Goal: Information Seeking & Learning: Check status

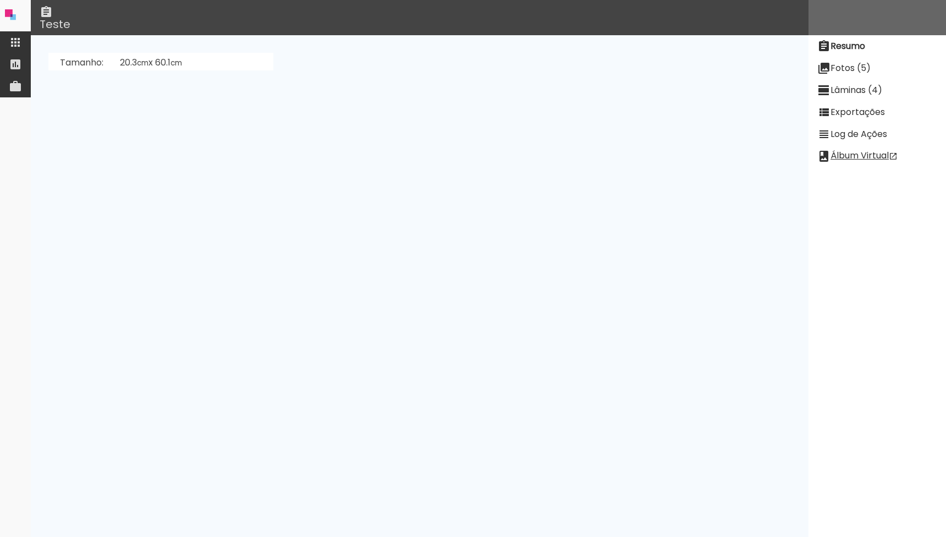
click at [15, 45] on iron-icon at bounding box center [15, 42] width 13 height 13
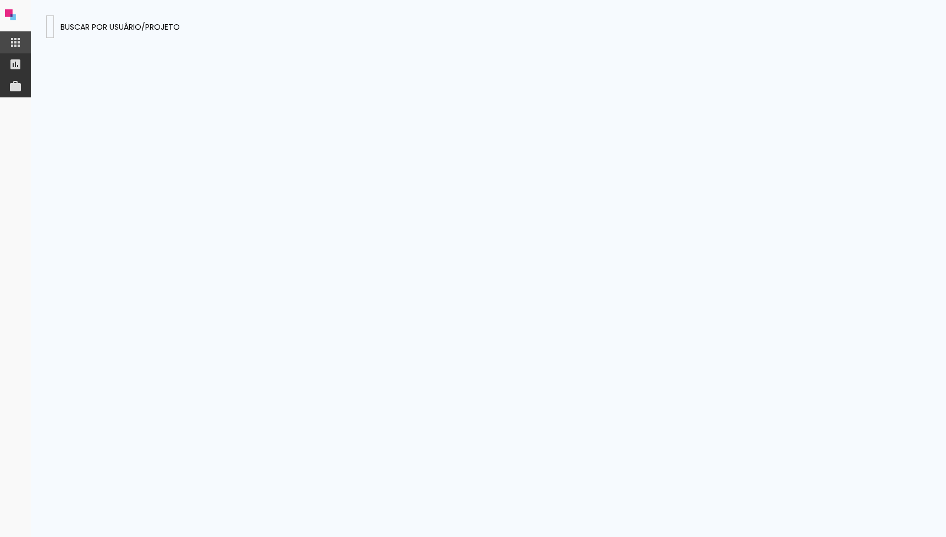
click at [54, 15] on paper-input-container at bounding box center [50, 26] width 8 height 23
type input "financeiro@fococriativoimagem.com.br"
type paper-input "financeiro@fococriativoimagem.com.br"
click at [54, 34] on paper-input-container "financeiro@fococriativoimagem.com.br" at bounding box center [50, 26] width 8 height 23
click at [50, 24] on input "financeiro@fococriativoimagem.com.br" at bounding box center [50, 26] width 0 height 12
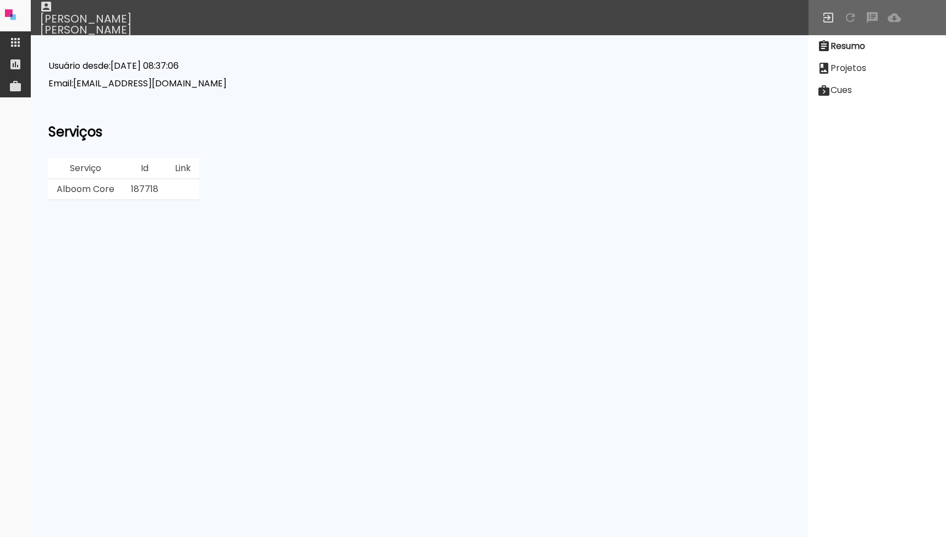
click at [0, 0] on slot "Projetos" at bounding box center [0, 0] width 0 height 0
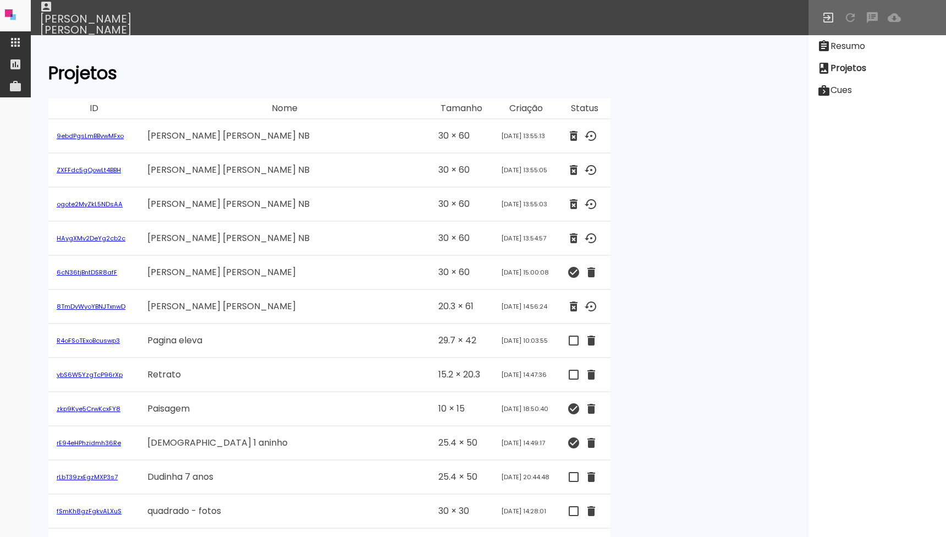
click at [18, 48] on paper-item at bounding box center [15, 42] width 31 height 22
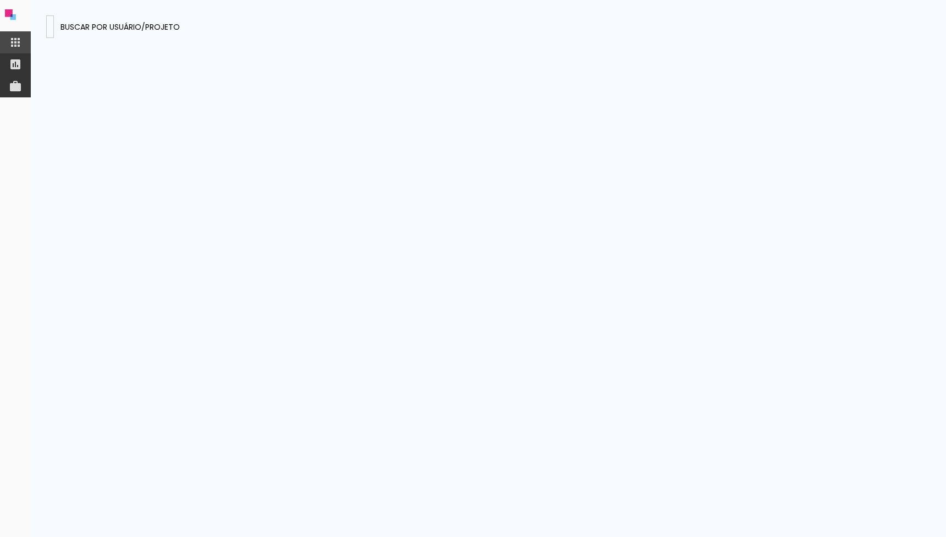
click at [54, 36] on paper-input-container "financeiro@fococriativoimagem.com.br" at bounding box center [50, 26] width 8 height 23
click at [50, 24] on input "https://designbox.alboompro.com/albuns/6cN36tjBntDSR8afF/edica" at bounding box center [50, 26] width 0 height 12
type input "6cN36tjBntDSR8afF"
type paper-input "6cN36tjBntDSR8afF"
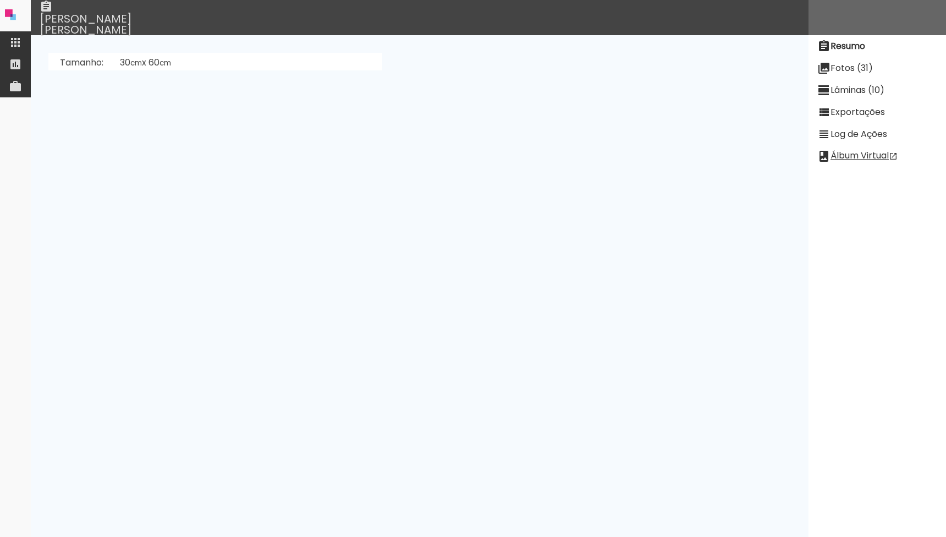
click at [0, 0] on slot "Fotos (31)" at bounding box center [0, 0] width 0 height 0
click at [0, 0] on slot "Exportações" at bounding box center [0, 0] width 0 height 0
click at [846, 78] on paper-item "Fotos (139)" at bounding box center [876, 68] width 137 height 22
click at [0, 0] on slot "Lâminas (15)" at bounding box center [0, 0] width 0 height 0
click at [93, 48] on neon-animatable "[PERSON_NAME]" at bounding box center [419, 52] width 777 height 35
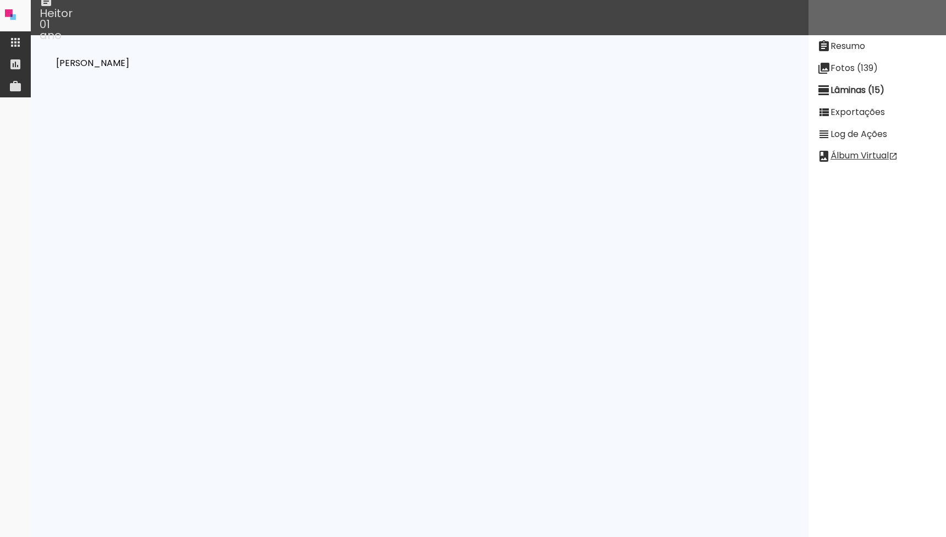
click at [0, 0] on slot "Desenhar Lâminas" at bounding box center [0, 0] width 0 height 0
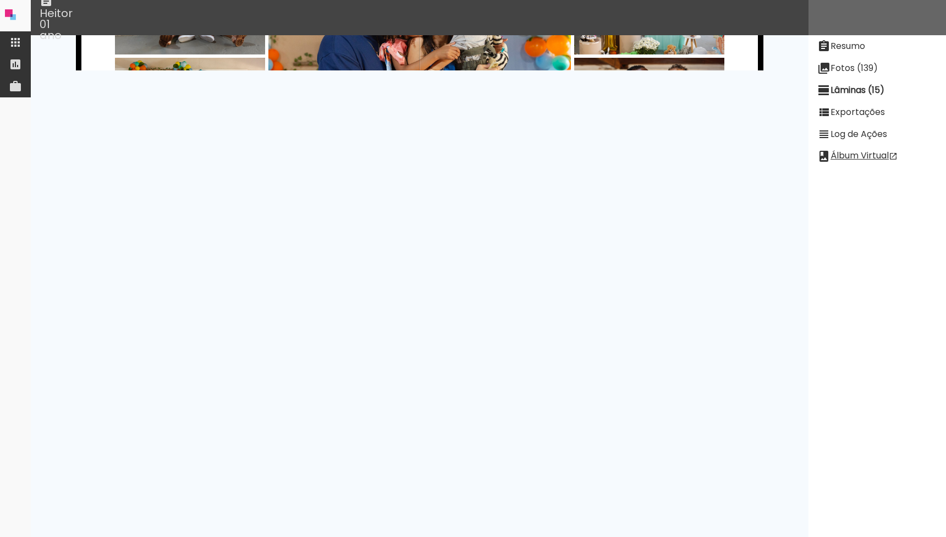
click at [215, 96] on div at bounding box center [190, 108] width 150 height 100
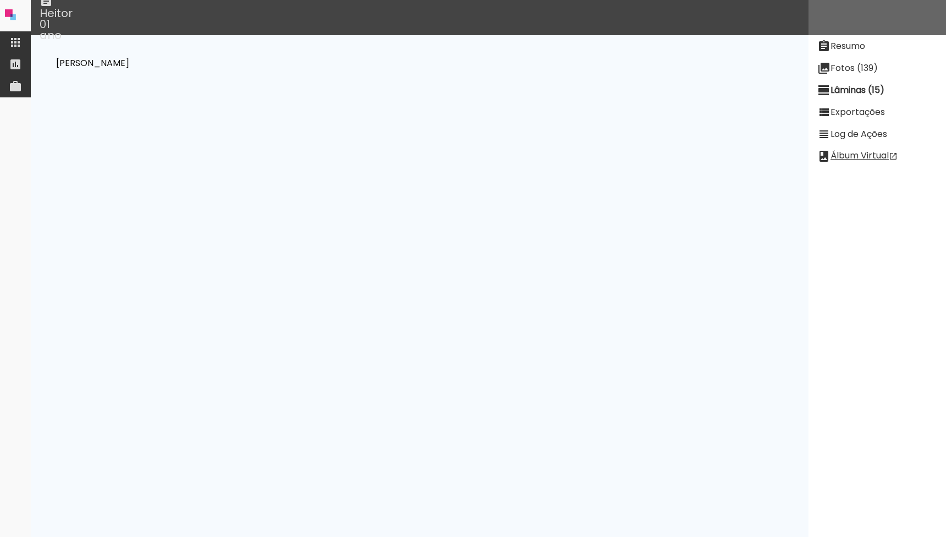
click at [0, 0] on slot "Exportações" at bounding box center [0, 0] width 0 height 0
click at [497, 380] on paper-button "Ver Log" at bounding box center [484, 370] width 47 height 21
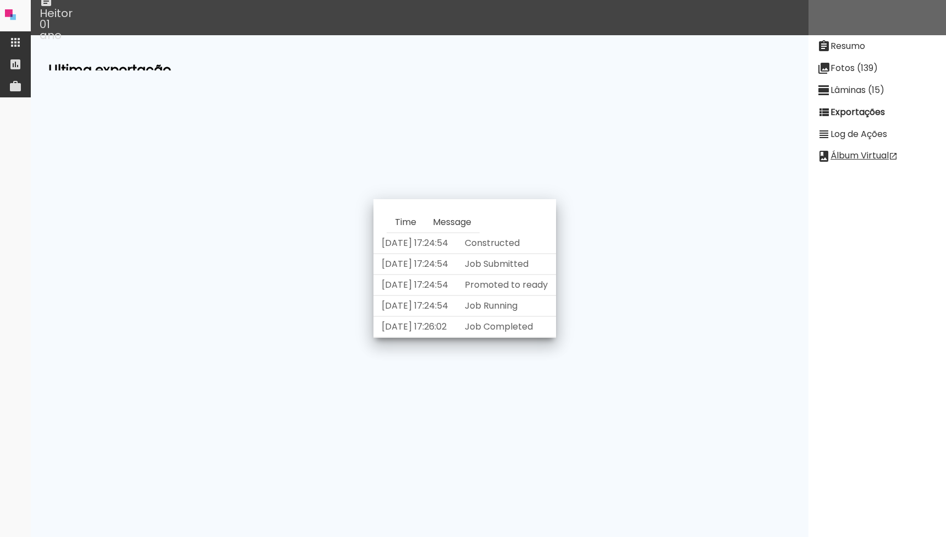
click at [0, 0] on slot "Ver Log" at bounding box center [0, 0] width 0 height 0
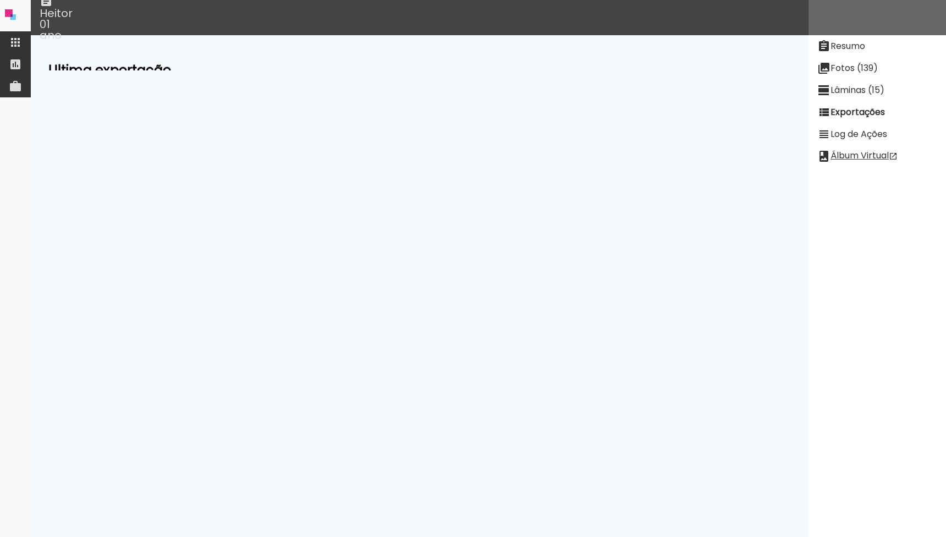
click at [871, 51] on paper-item "Resumo" at bounding box center [876, 46] width 137 height 22
click at [159, 151] on link "Anape (ghW6rAdnYuiMiQHtK)" at bounding box center [184, 150] width 129 height 13
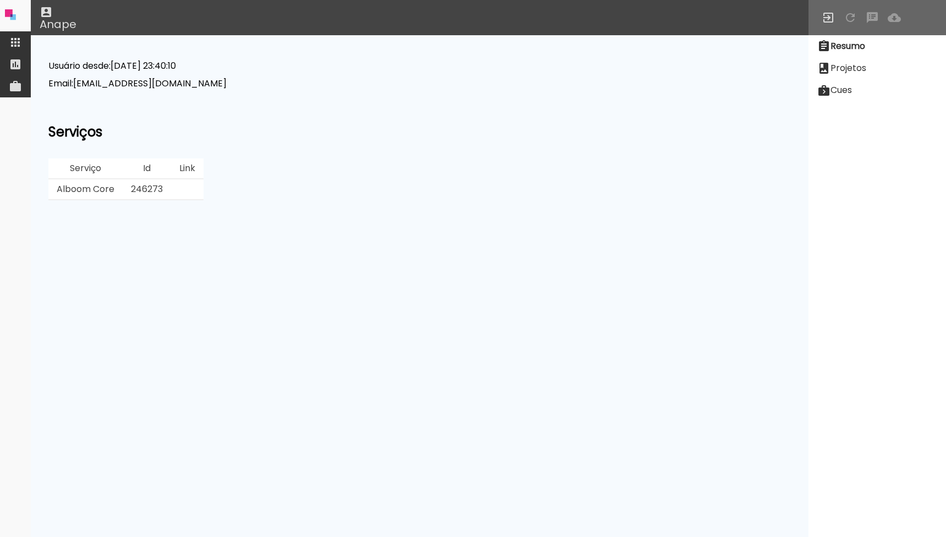
click at [151, 184] on td "246273" at bounding box center [147, 189] width 48 height 21
click at [15, 38] on iron-icon at bounding box center [15, 42] width 13 height 13
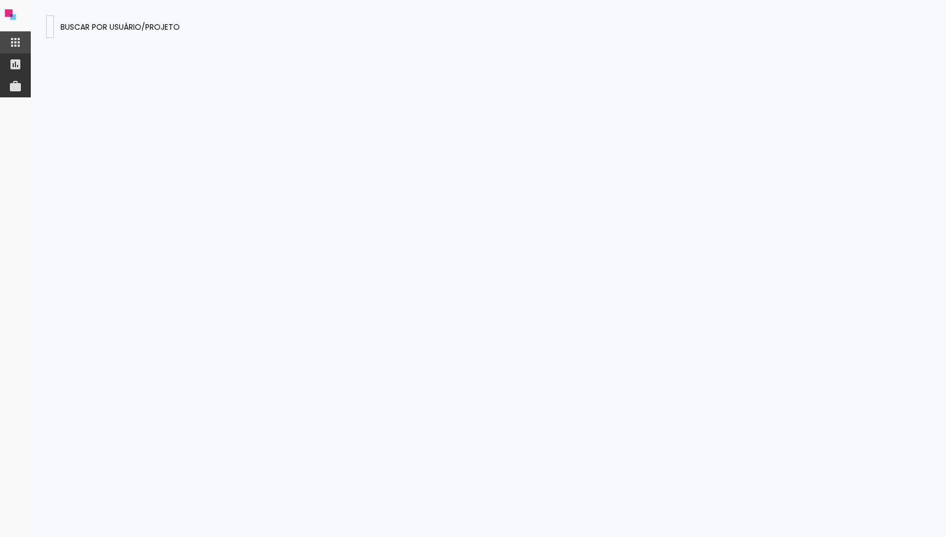
click at [50, 24] on input at bounding box center [50, 26] width 0 height 12
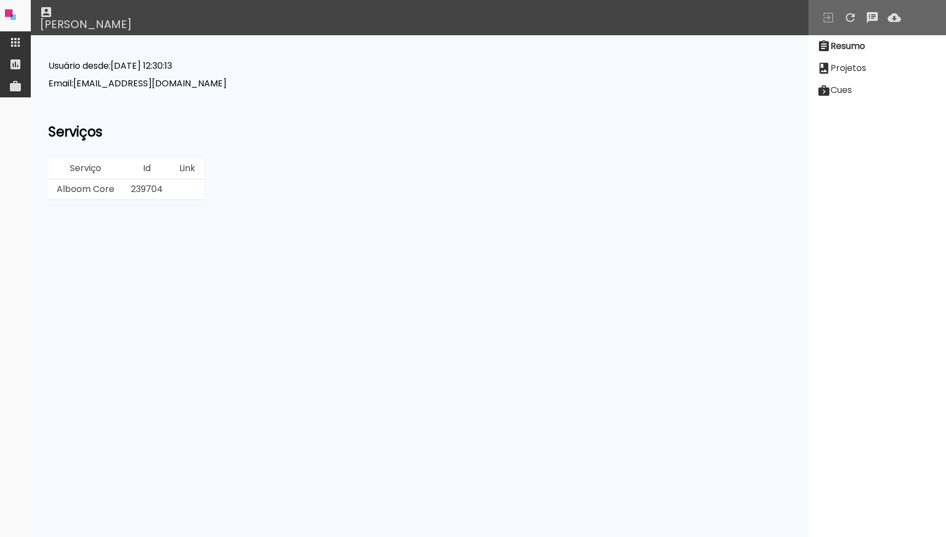
click at [0, 0] on slot "Projetos" at bounding box center [0, 0] width 0 height 0
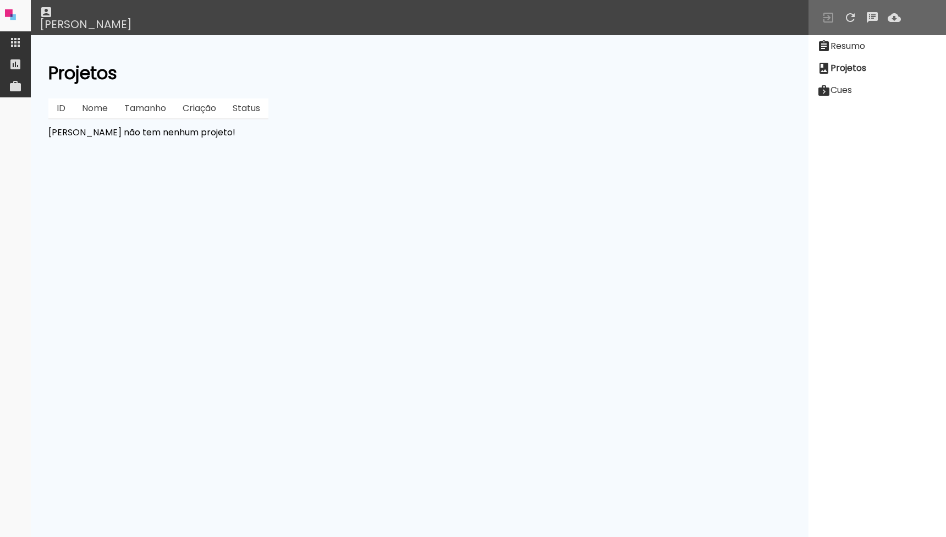
click at [856, 53] on paper-item "Resumo" at bounding box center [876, 46] width 137 height 22
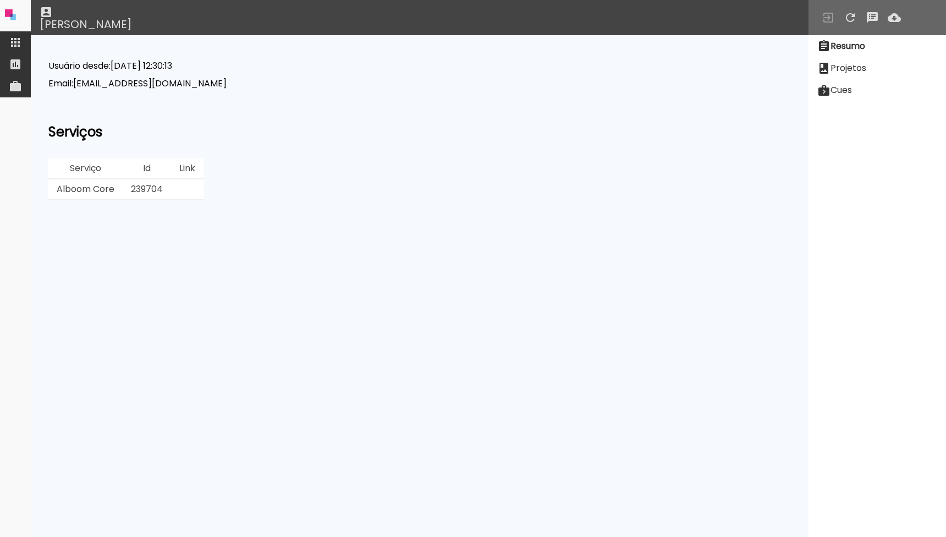
click at [860, 100] on paper-item "Cues" at bounding box center [876, 90] width 137 height 22
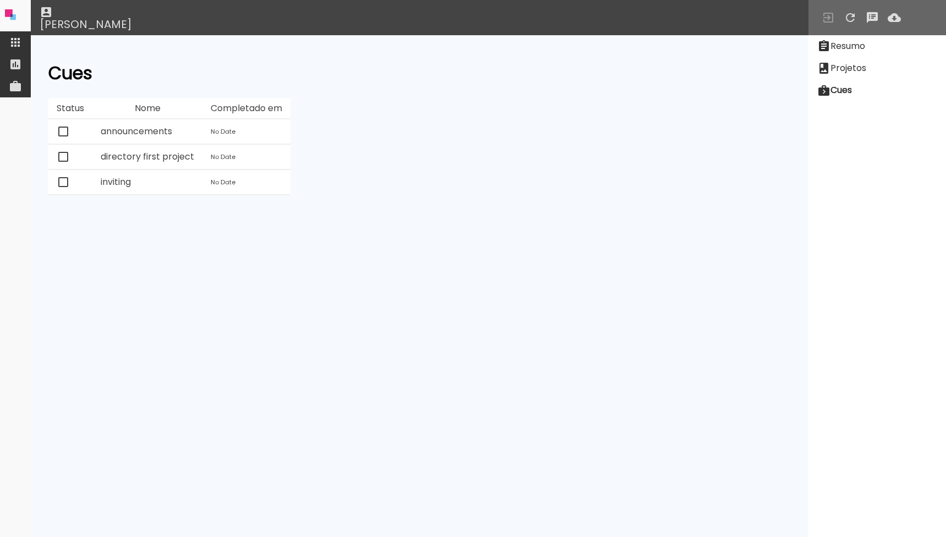
click at [0, 0] on slot "Projetos" at bounding box center [0, 0] width 0 height 0
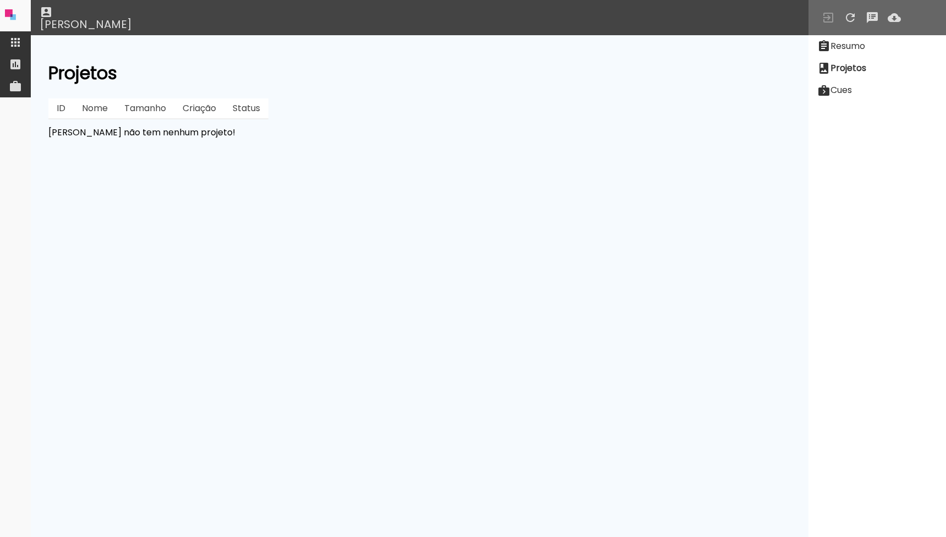
click at [849, 54] on paper-item "Resumo" at bounding box center [876, 46] width 137 height 22
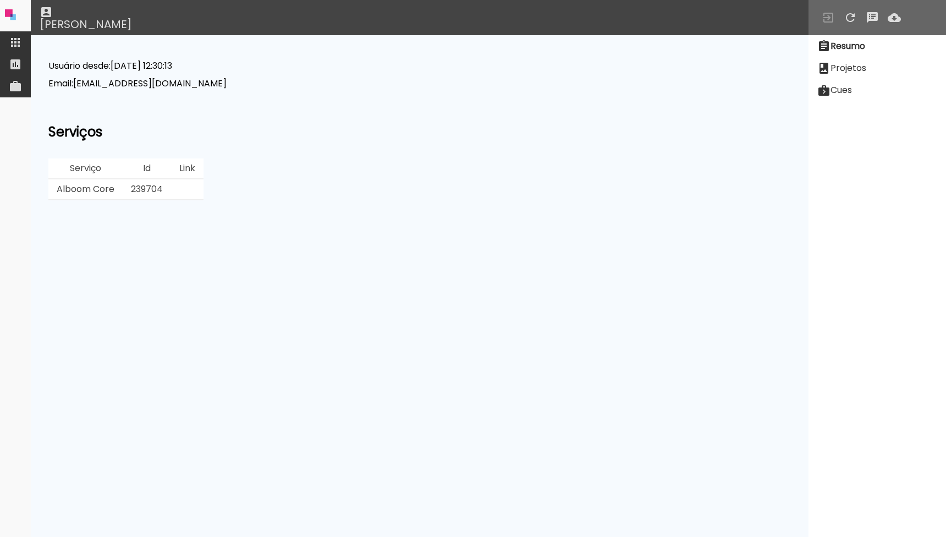
click at [13, 41] on iron-icon at bounding box center [15, 42] width 13 height 13
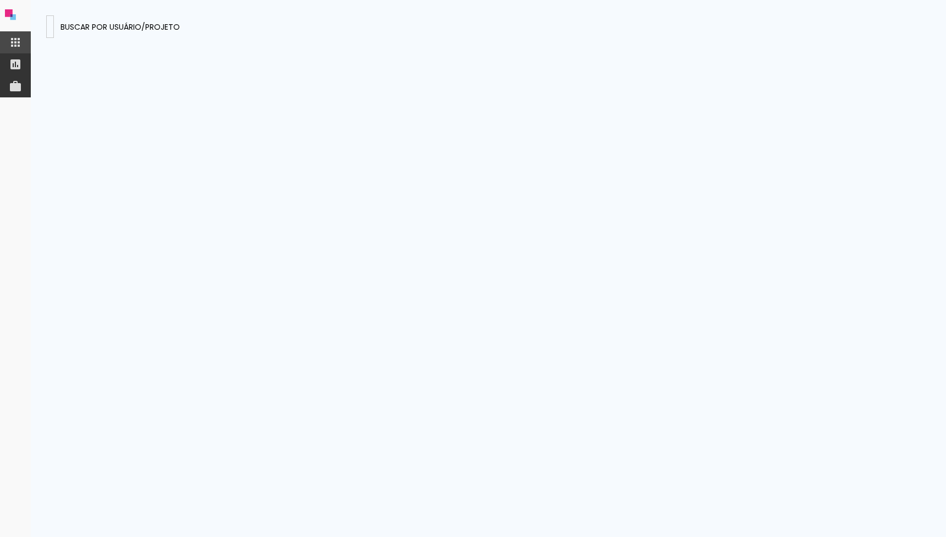
click at [50, 30] on input "tYpRczbQCZLrSqadr" at bounding box center [50, 26] width 0 height 12
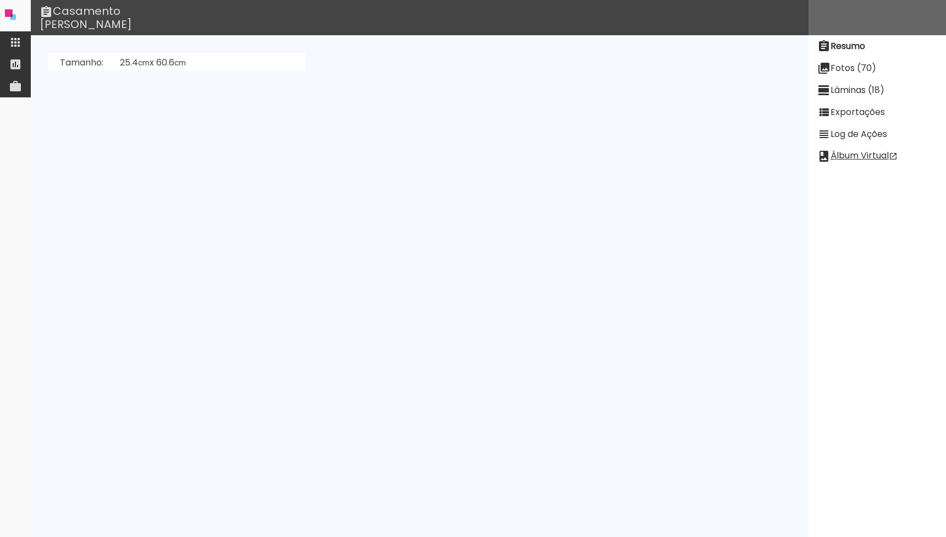
click at [850, 76] on paper-item "Fotos (70)" at bounding box center [876, 68] width 137 height 22
click at [0, 0] on slot "Lâminas (18)" at bounding box center [0, 0] width 0 height 0
click at [825, 43] on iron-icon at bounding box center [823, 46] width 13 height 13
click at [162, 148] on link "Samanta Kuntz (7mS25nypuGzFdakzS)" at bounding box center [208, 150] width 176 height 13
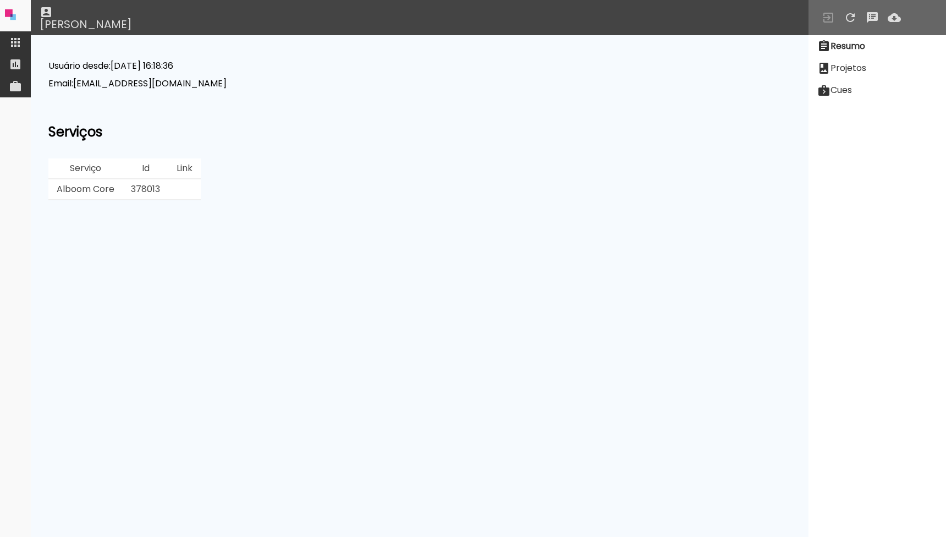
click at [146, 192] on td "378013" at bounding box center [146, 189] width 46 height 21
click at [353, 118] on div "Usuário desde: Jul 20 2025 16:18:36 Email: samantamcosta@hotmail.com Serviços S…" at bounding box center [419, 131] width 742 height 139
click at [23, 46] on paper-item at bounding box center [15, 42] width 31 height 22
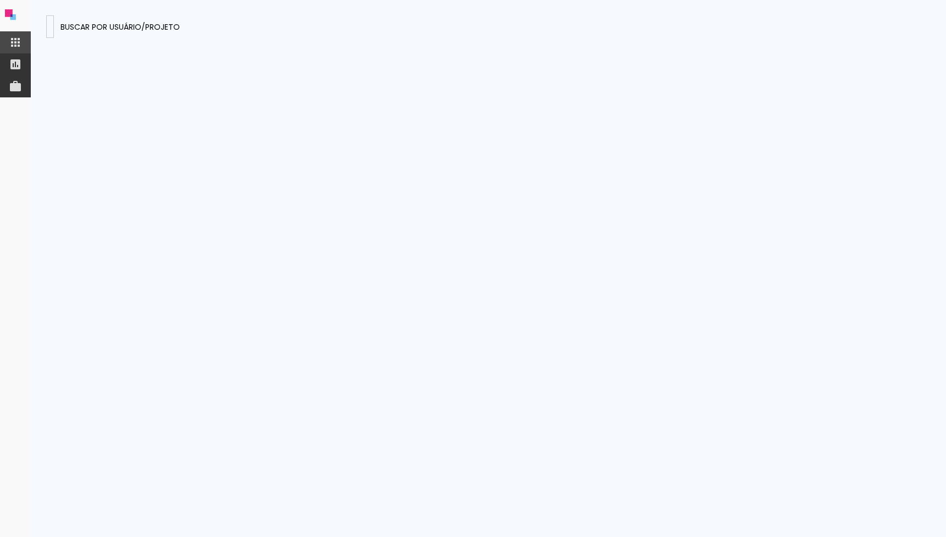
click at [50, 22] on input "tYpRczbQCZLrSqadr" at bounding box center [50, 26] width 0 height 12
click at [50, 25] on input "JKgtYFxrSPDZXw7i5" at bounding box center [50, 26] width 0 height 12
type input "JKgtYFxrSPDZXw7i5"
type paper-input "JKgtYFxrSPDZXw7i5"
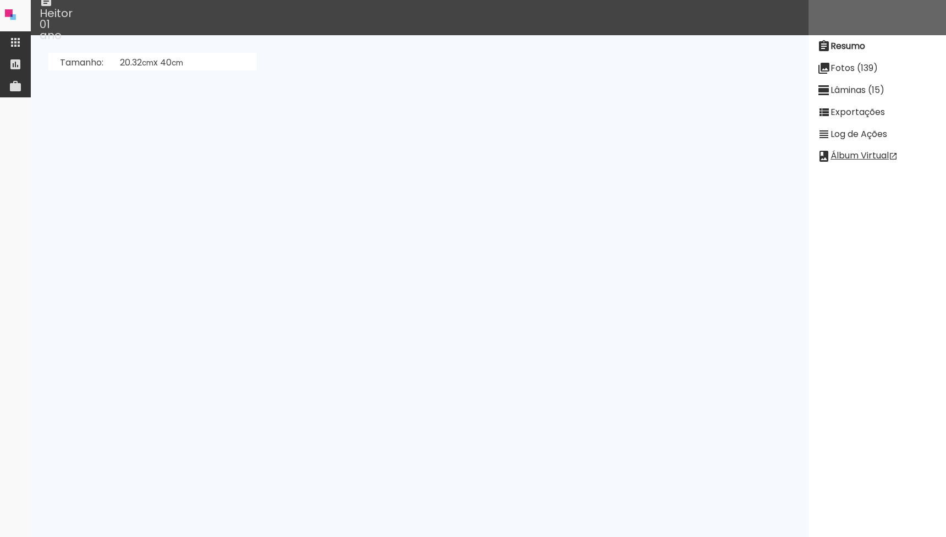
click at [868, 53] on paper-item "Resumo" at bounding box center [876, 46] width 137 height 22
click at [176, 153] on link "Anape (ghW6rAdnYuiMiQHtK)" at bounding box center [184, 150] width 129 height 13
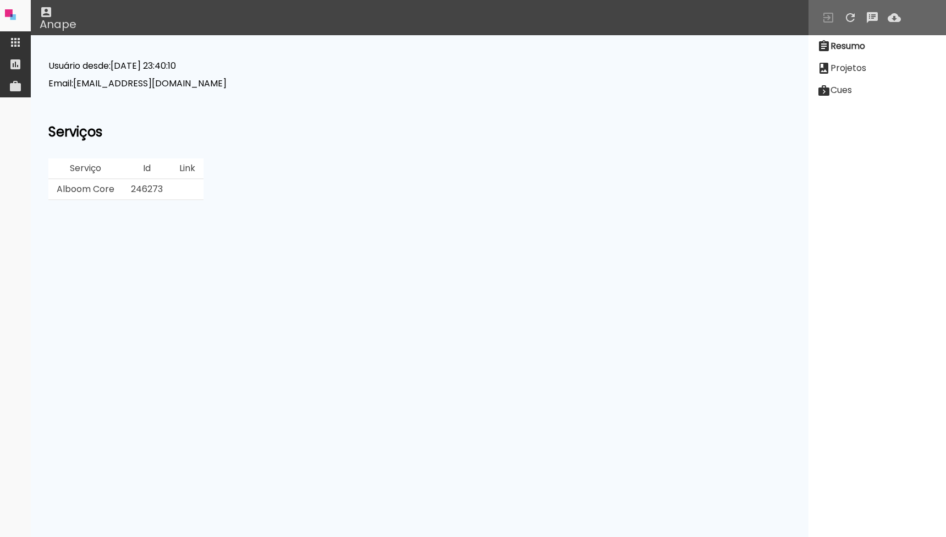
click at [138, 185] on td "246273" at bounding box center [147, 189] width 48 height 21
